Goal: Check status: Check status

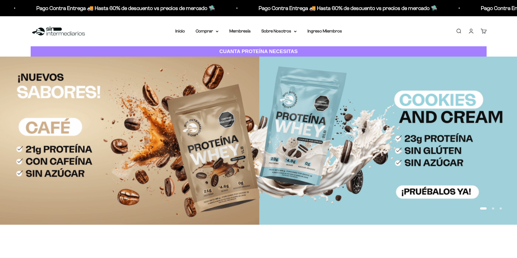
click at [472, 32] on link "Iniciar sesión" at bounding box center [471, 31] width 6 height 6
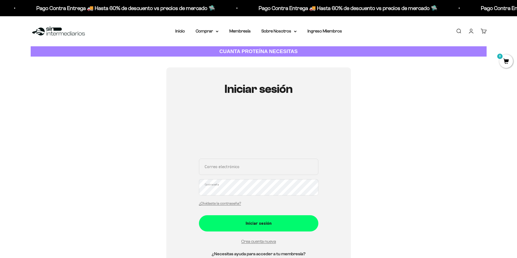
click at [251, 166] on input "Correo electrónico" at bounding box center [258, 167] width 119 height 16
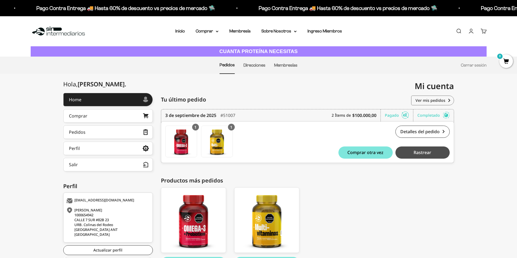
click at [417, 151] on span "Rastrear" at bounding box center [422, 152] width 18 height 4
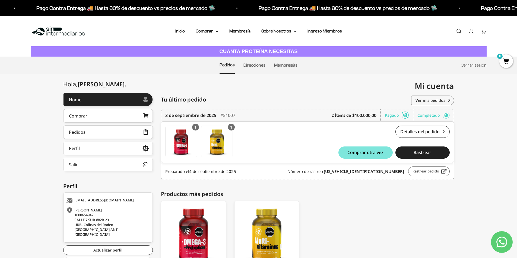
click at [414, 174] on link "Rastrear pedido" at bounding box center [428, 172] width 41 height 10
click at [179, 31] on link "Inicio" at bounding box center [179, 31] width 9 height 5
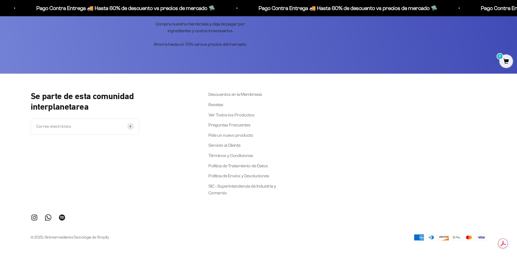
scroll to position [2356, 0]
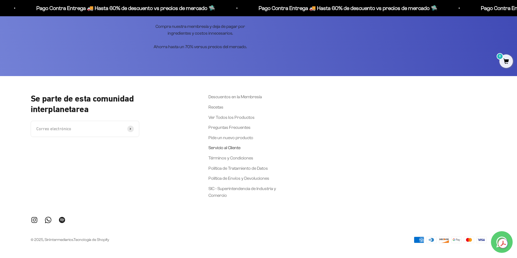
click at [218, 147] on link "Servicio al Cliente" at bounding box center [224, 148] width 32 height 7
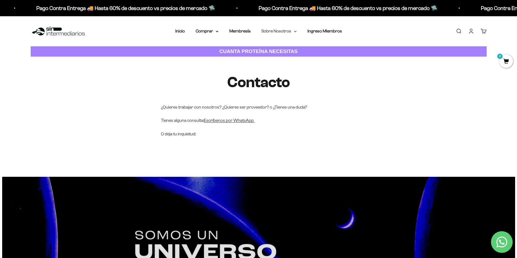
click at [292, 30] on summary "Sobre Nosotros" at bounding box center [278, 31] width 35 height 7
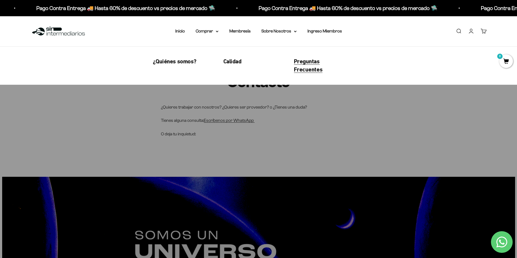
click at [309, 61] on span "Preguntas Frecuentes" at bounding box center [308, 65] width 29 height 15
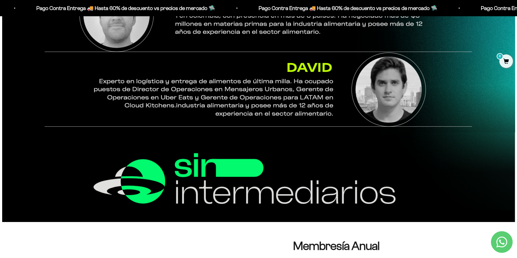
scroll to position [1546, 0]
